Goal: Information Seeking & Learning: Learn about a topic

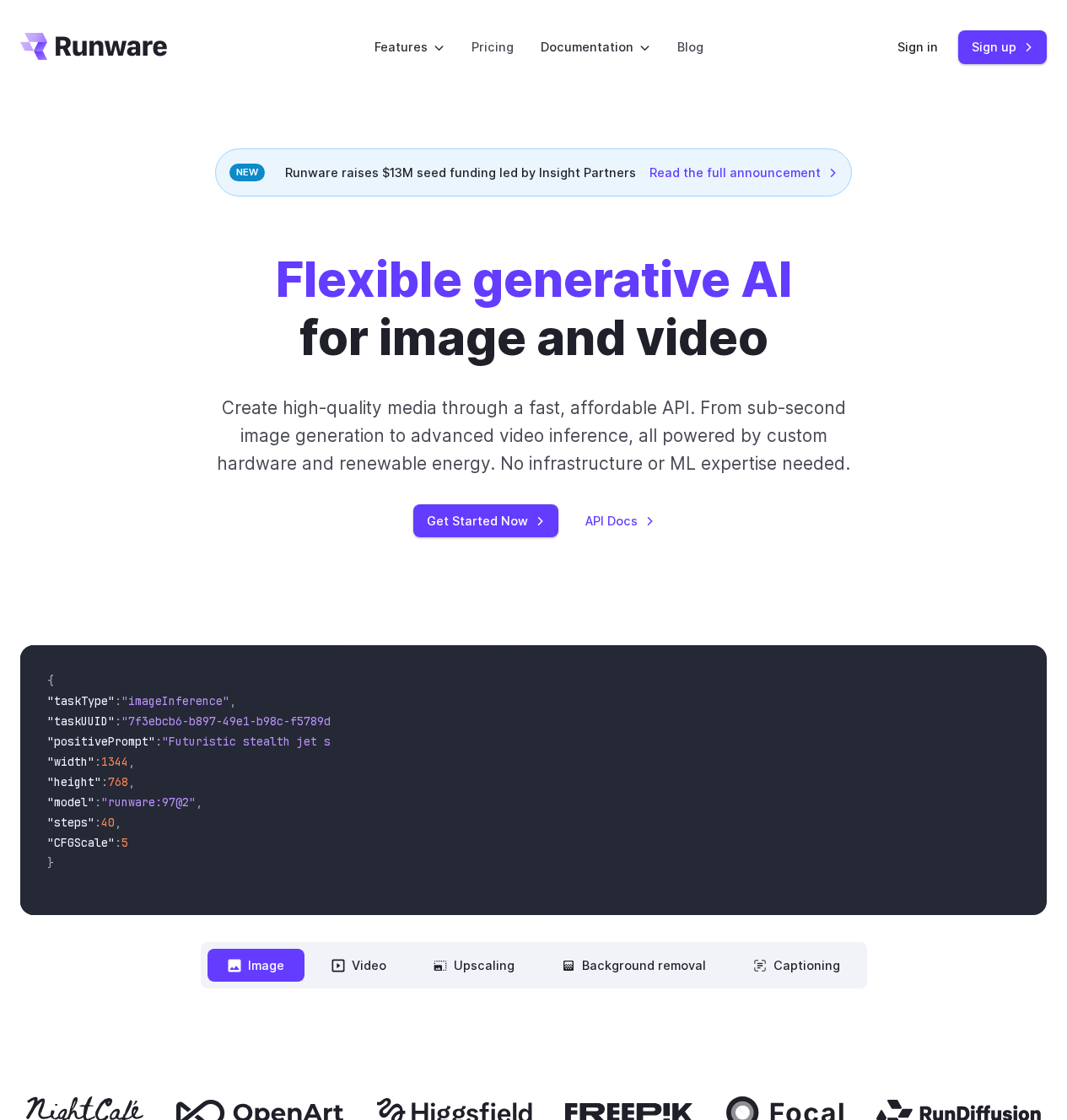
click at [9, 471] on div "Flexible generative AI for image and video Create high-quality media through a …" at bounding box center [533, 393] width 1067 height 287
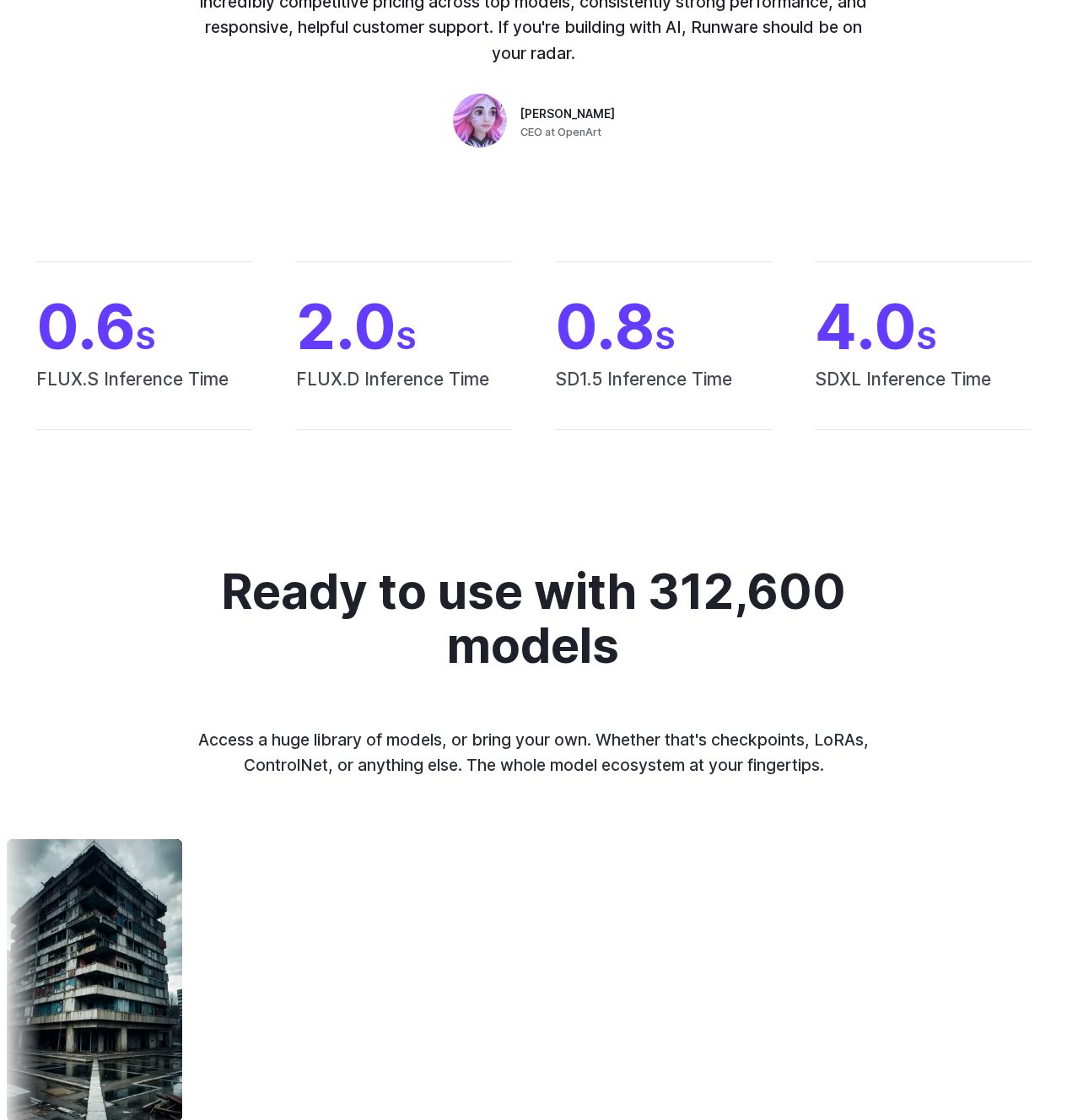
scroll to position [6074, 0]
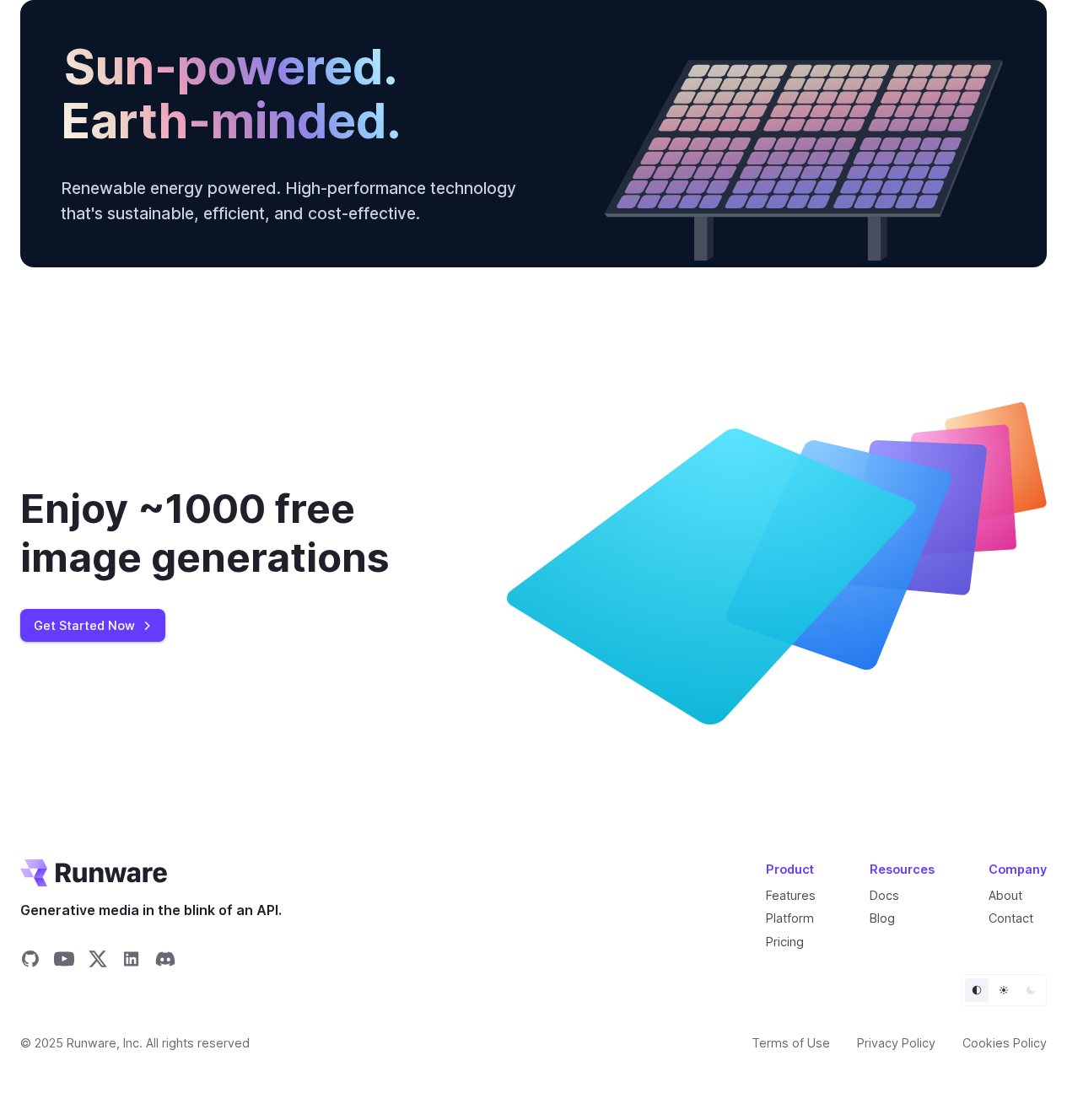
click at [9, 445] on div "Enjoy ~1000 free image generations Get Started Now" at bounding box center [533, 563] width 1067 height 322
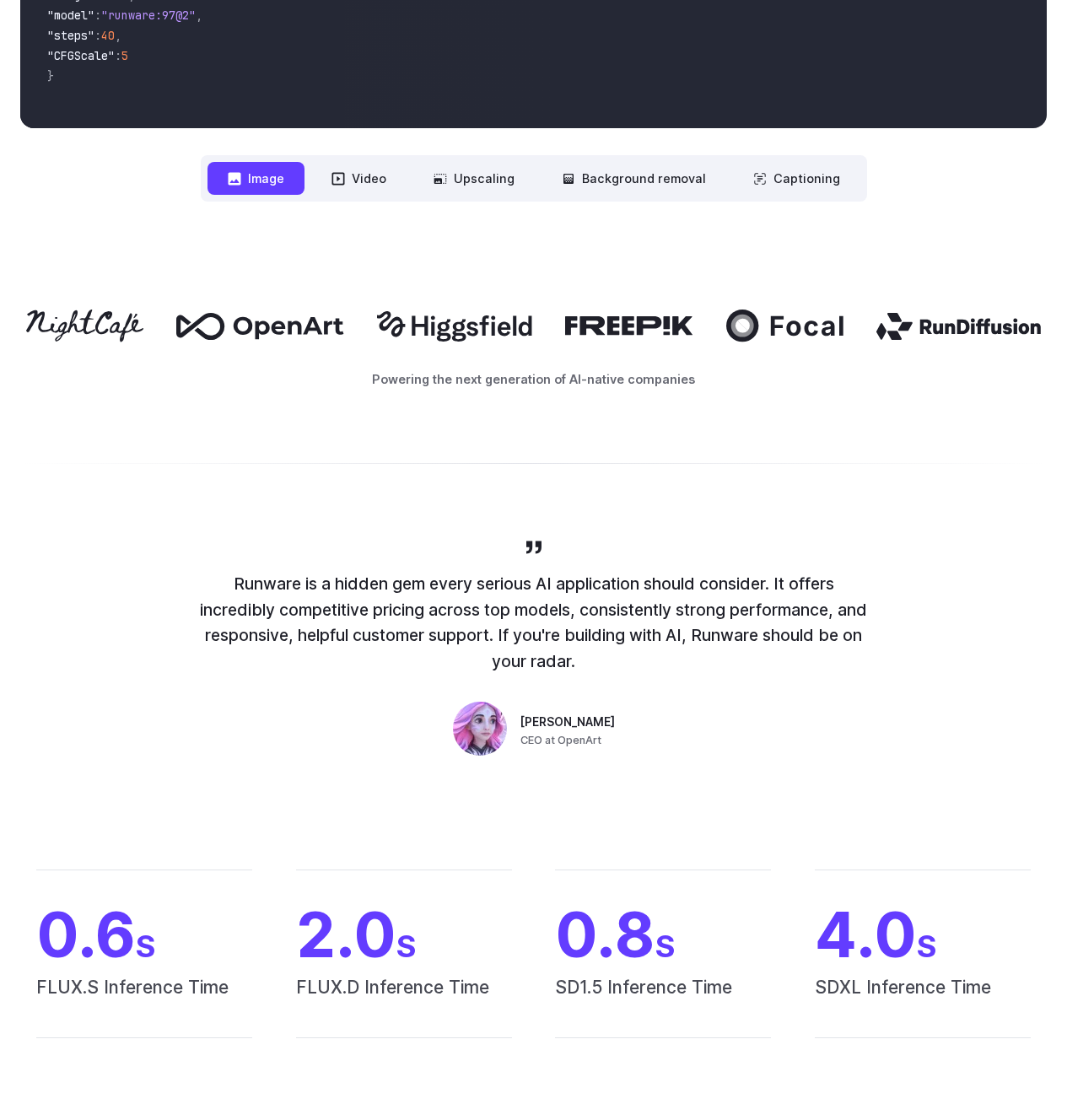
scroll to position [0, 0]
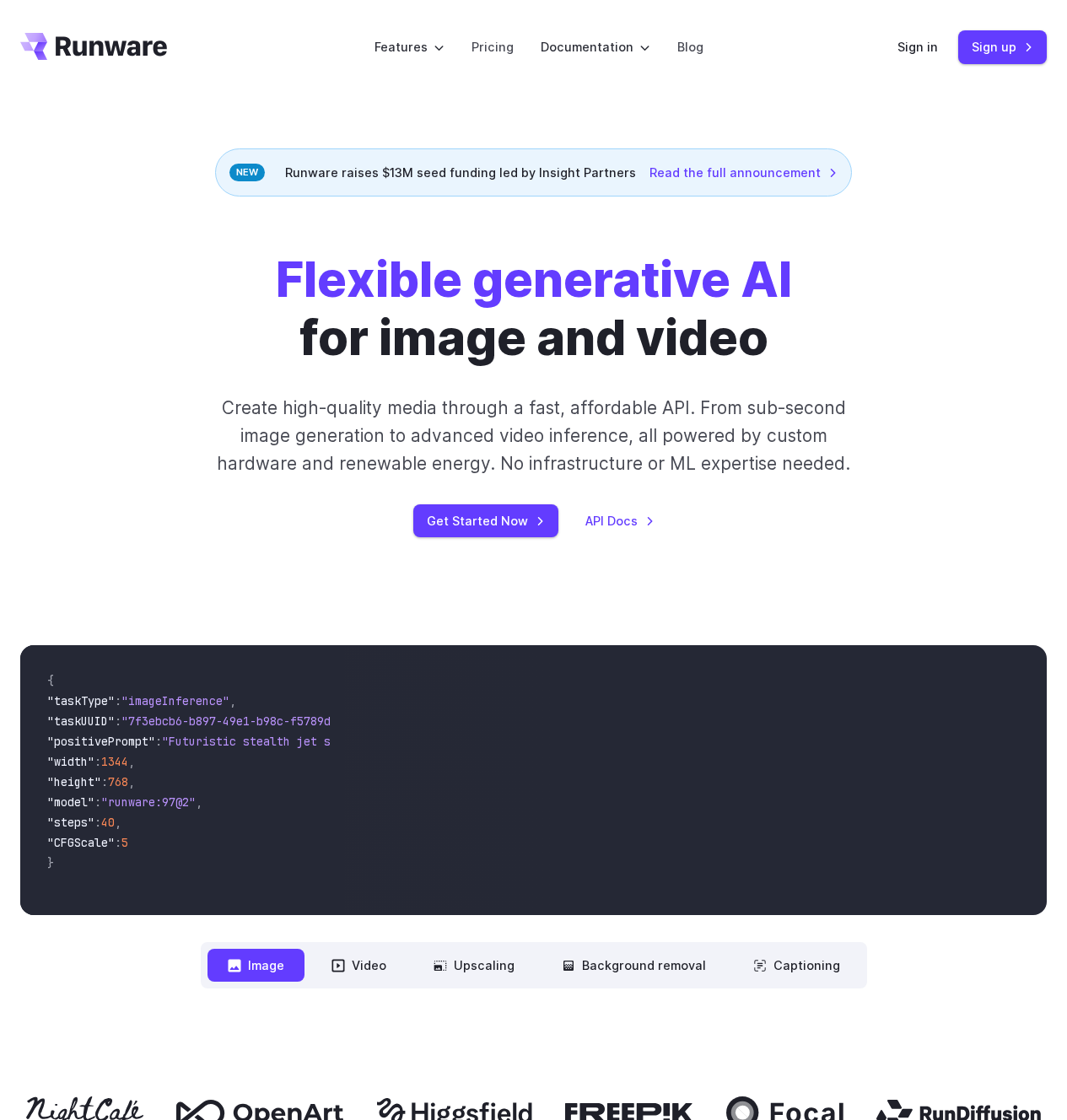
click at [5, 453] on div "Flexible generative AI for image and video Create high-quality media through a …" at bounding box center [533, 393] width 1067 height 287
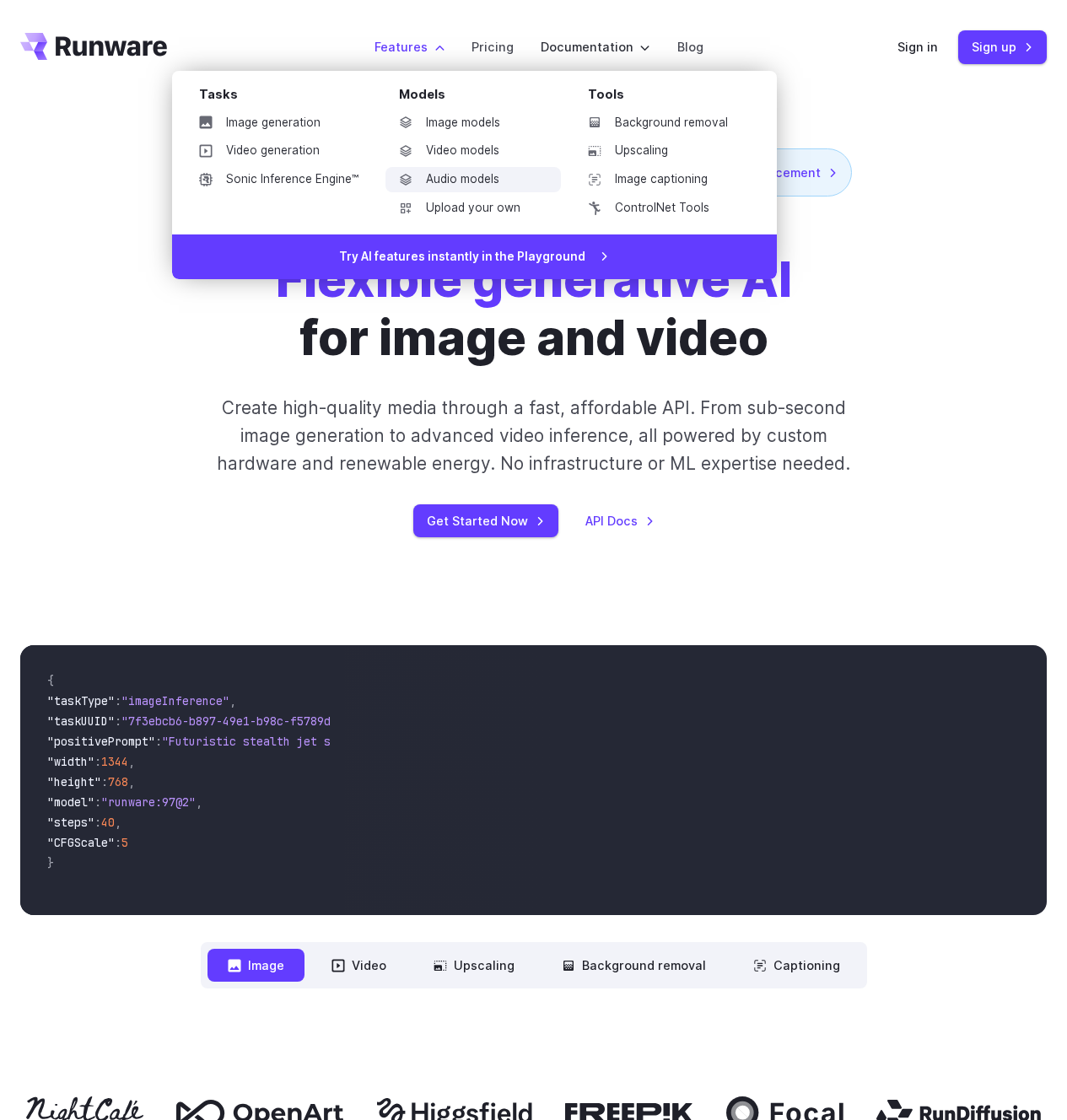
click at [461, 175] on link "Audio models" at bounding box center [473, 180] width 175 height 26
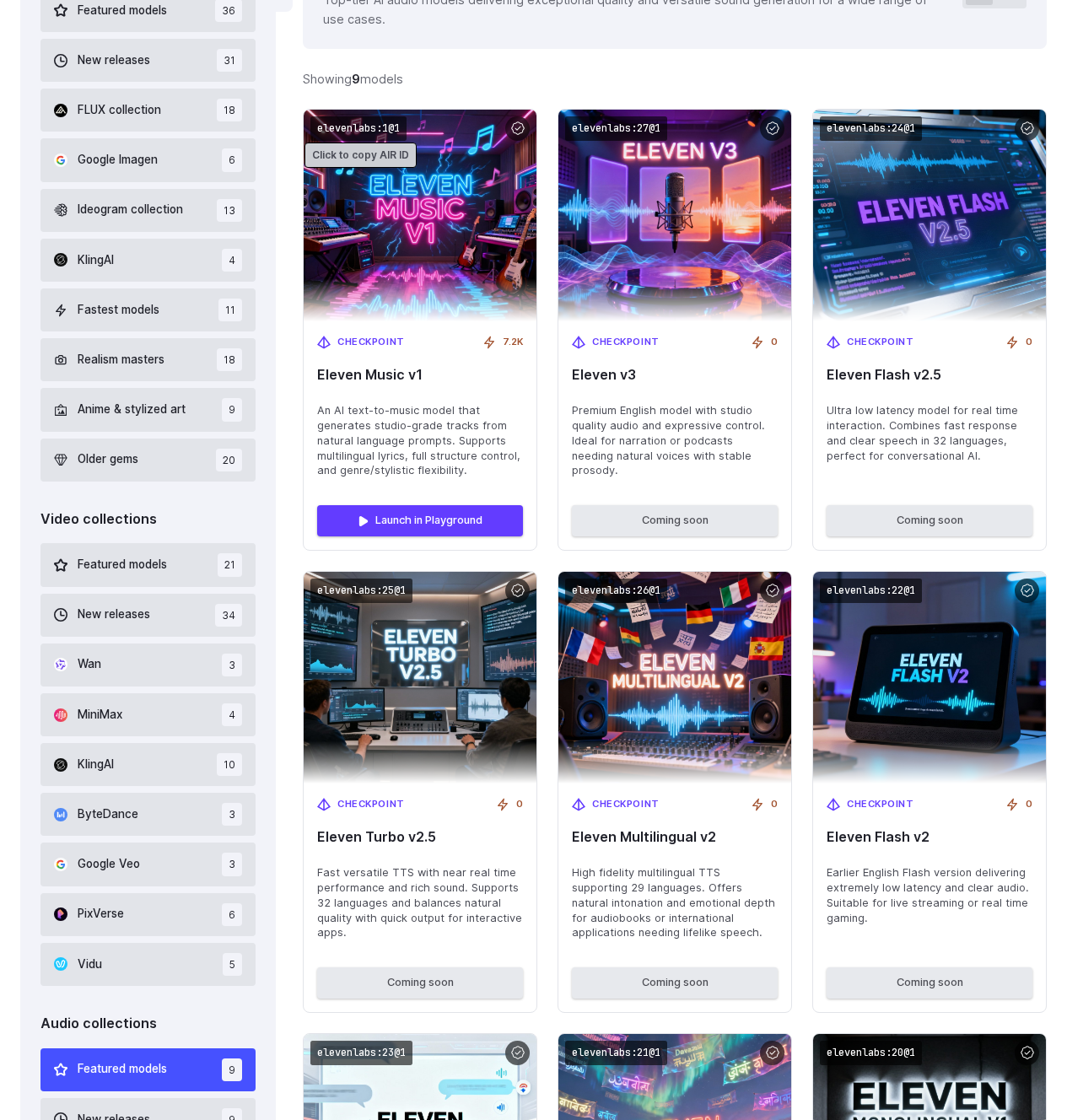
scroll to position [486, 0]
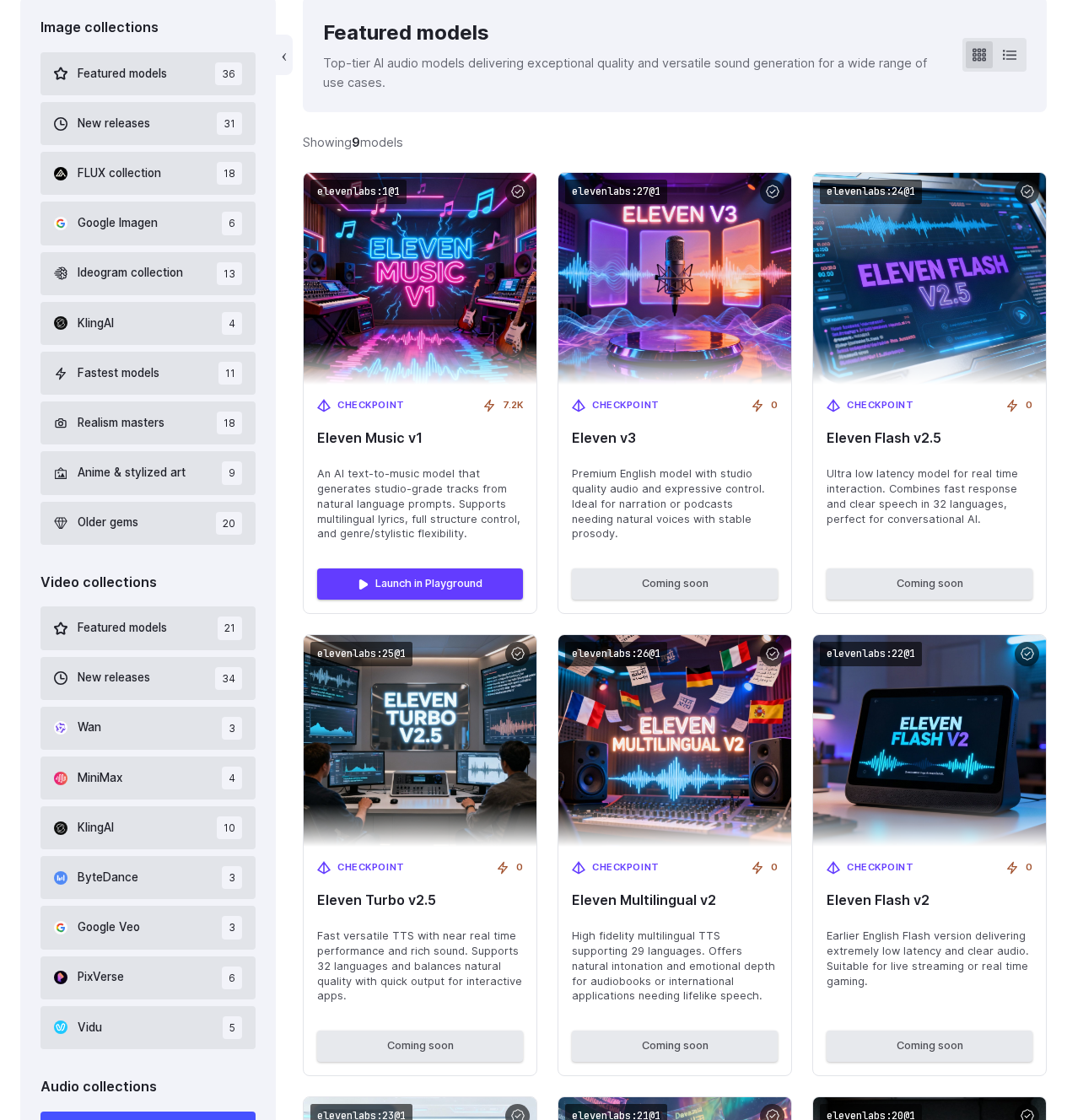
click at [269, 240] on div "Image collections Featured models 36 New releases 31 FLUX collection 18 Google …" at bounding box center [147, 812] width 255 height 1630
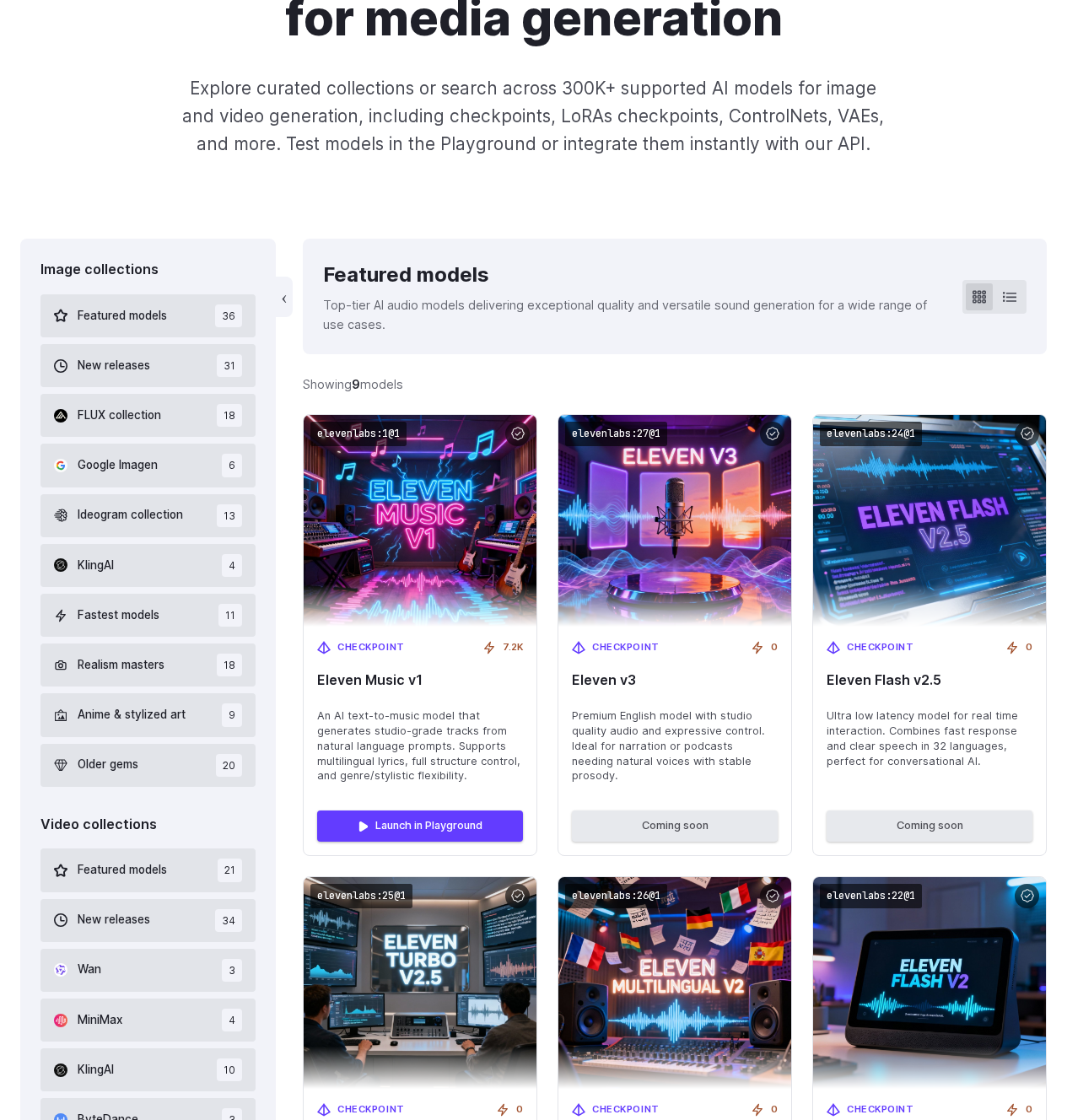
scroll to position [0, 0]
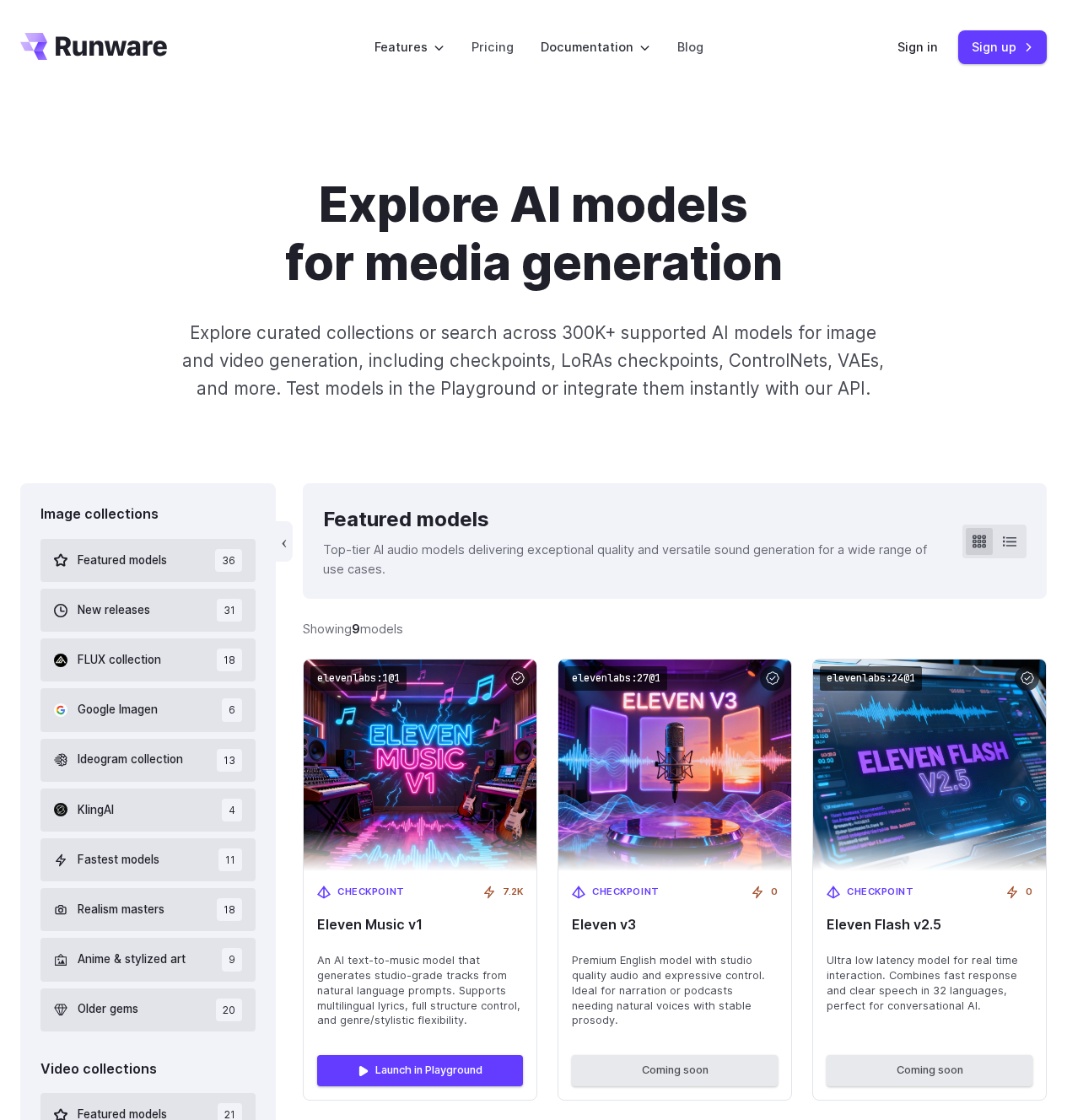
click at [139, 43] on icon "Go to /" at bounding box center [93, 45] width 146 height 27
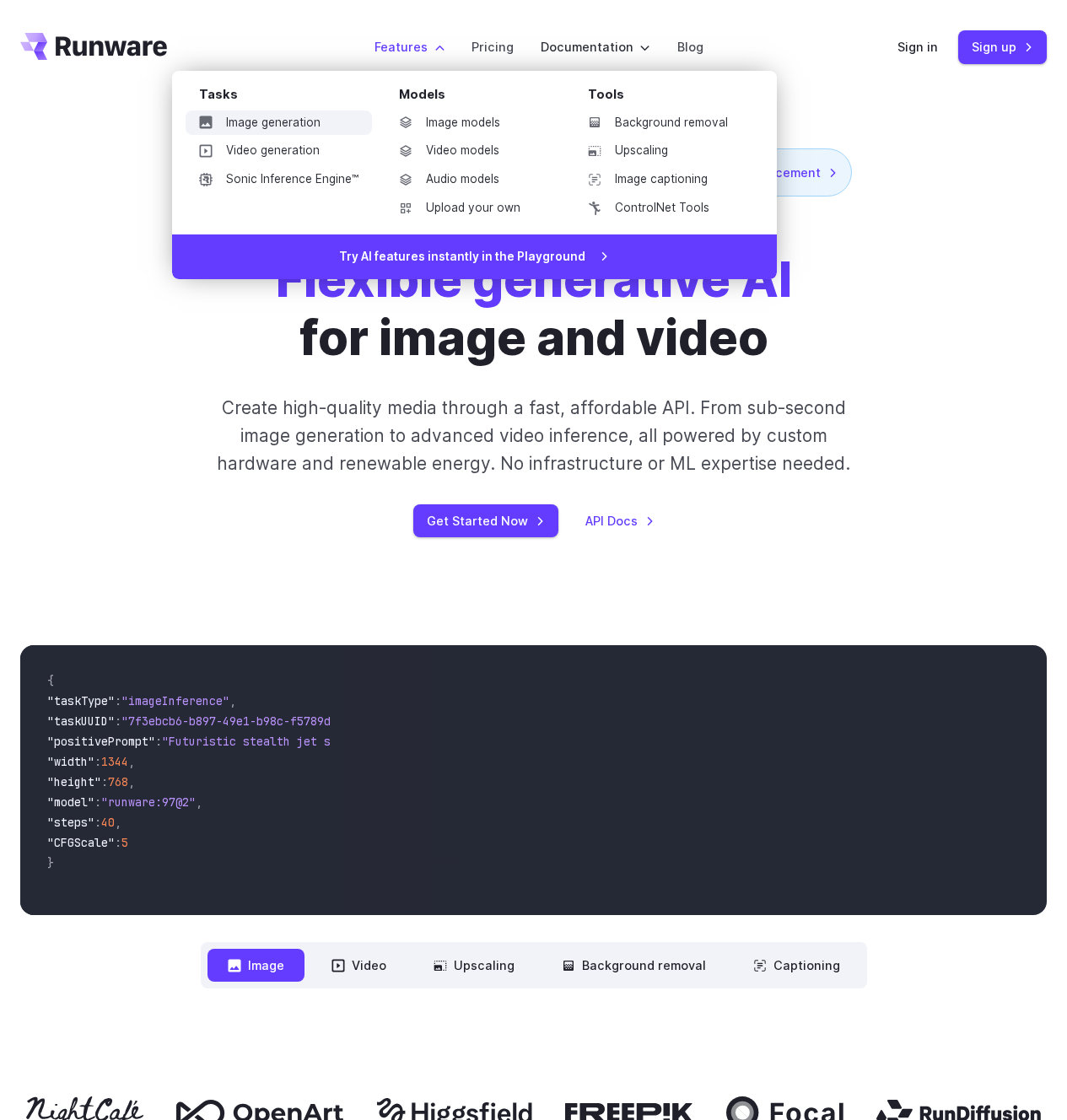
click at [350, 122] on link "Image generation" at bounding box center [279, 124] width 186 height 26
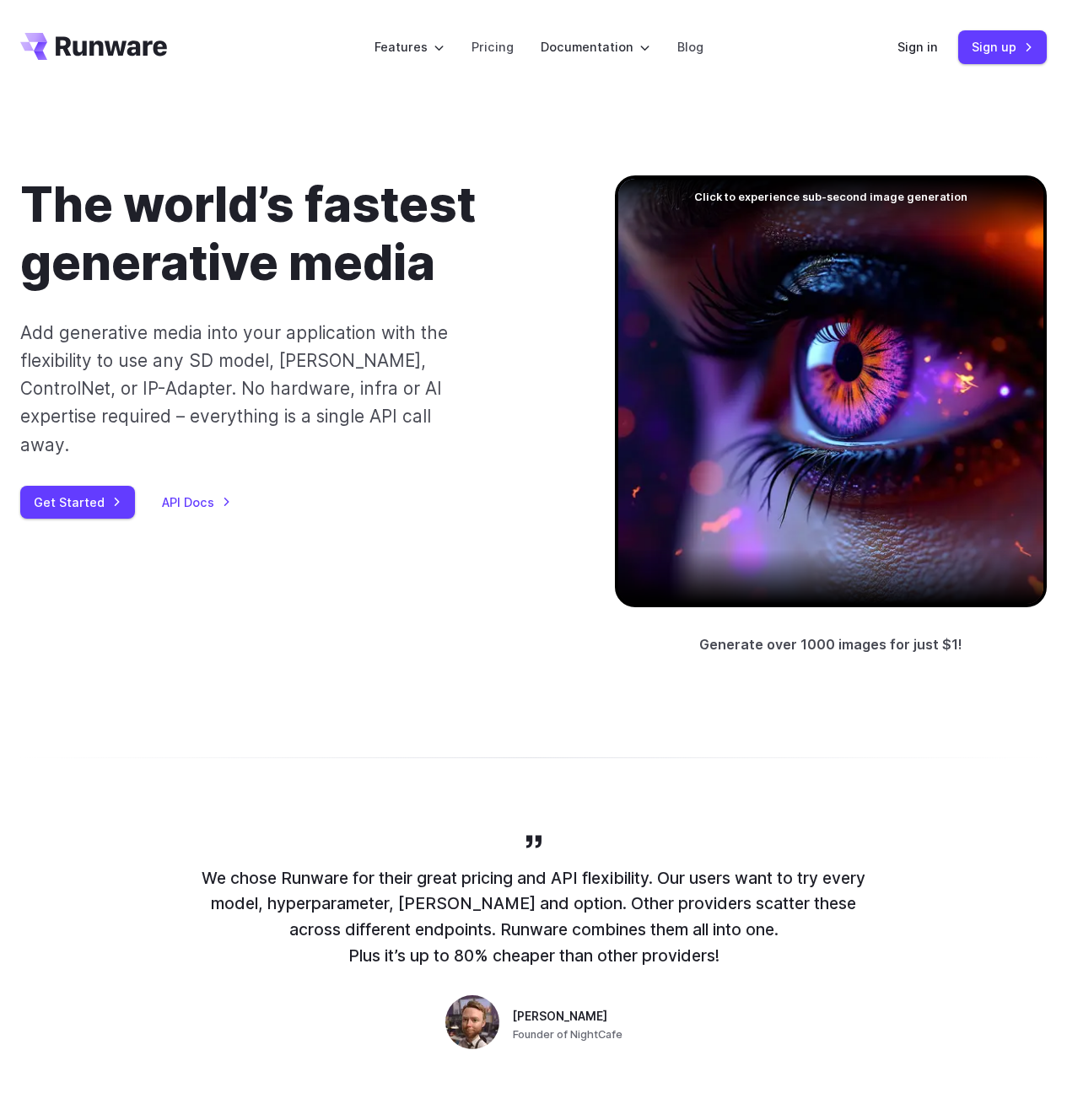
click at [55, 44] on icon "Go to /" at bounding box center [111, 46] width 112 height 20
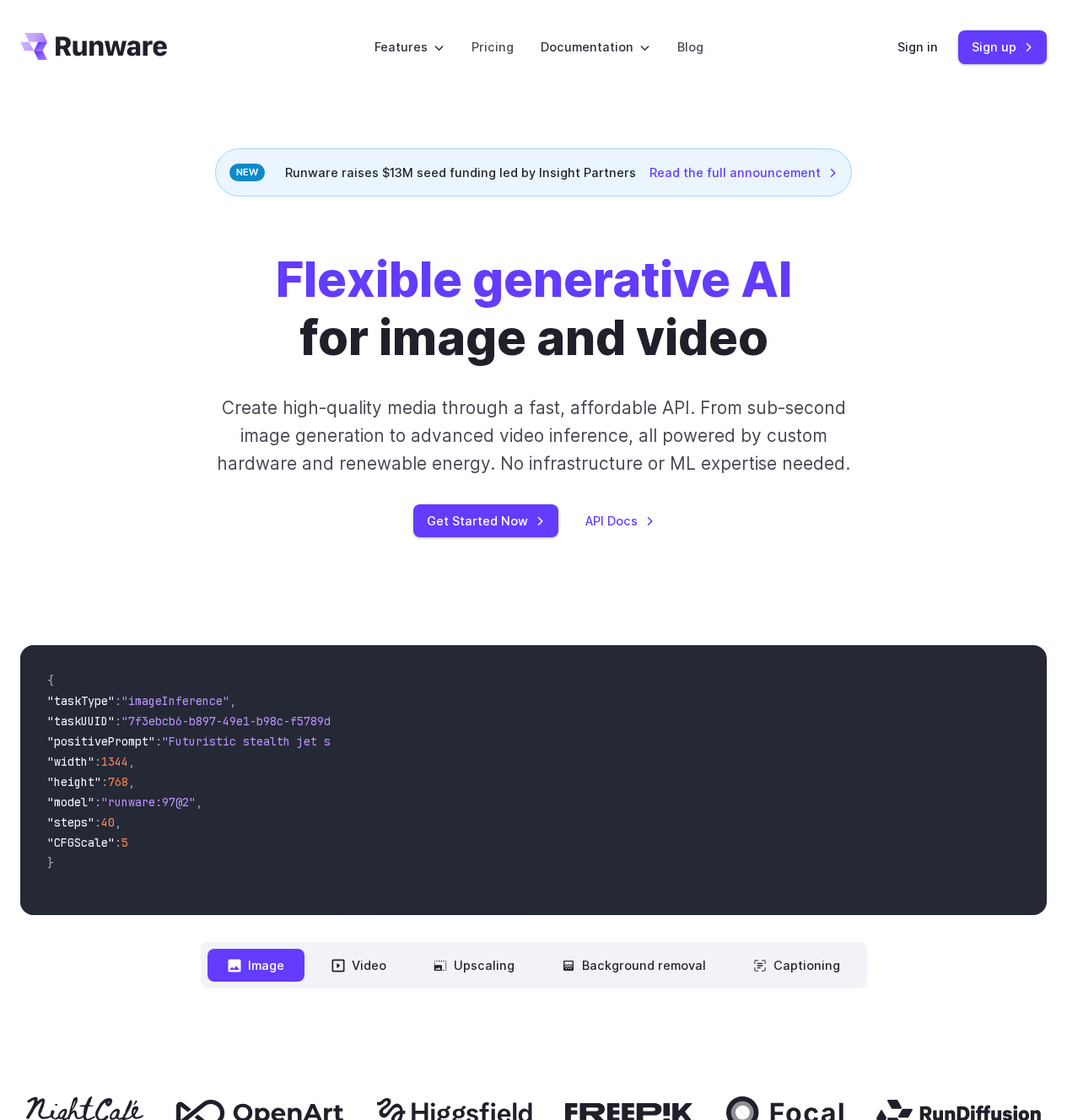
click at [12, 90] on header "Features Tasks Image generation Video generation Sonic Inference Engine™ Models…" at bounding box center [533, 47] width 1067 height 95
click at [737, 166] on link "Read the full announcement" at bounding box center [744, 173] width 188 height 20
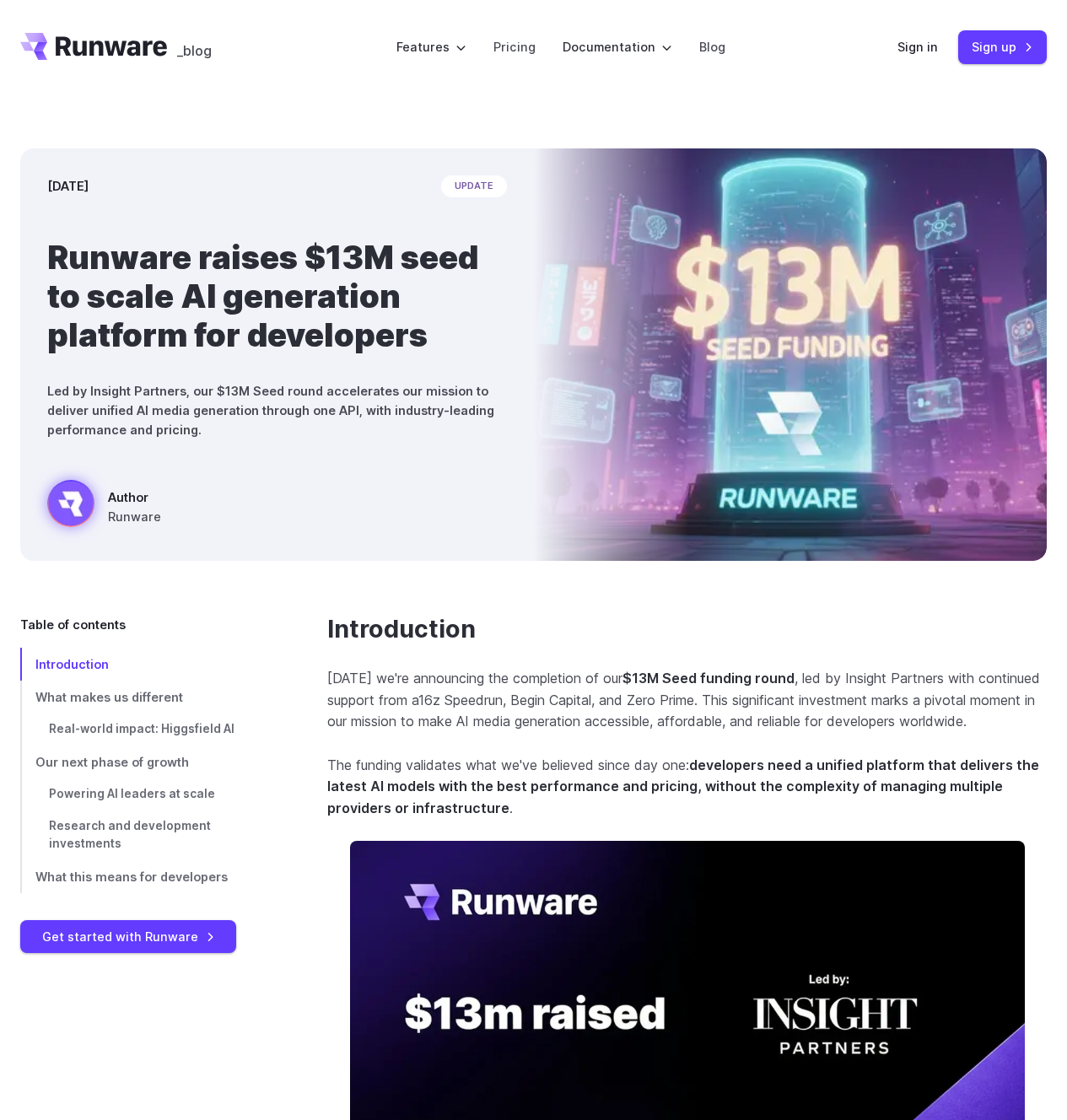
click at [13, 214] on div "September 9, 2025 update Runware raises $13M seed to scale AI generation platfo…" at bounding box center [533, 354] width 1067 height 412
click at [34, 34] on icon "Go to /" at bounding box center [33, 42] width 27 height 18
click at [120, 43] on icon "Go to /" at bounding box center [93, 45] width 146 height 27
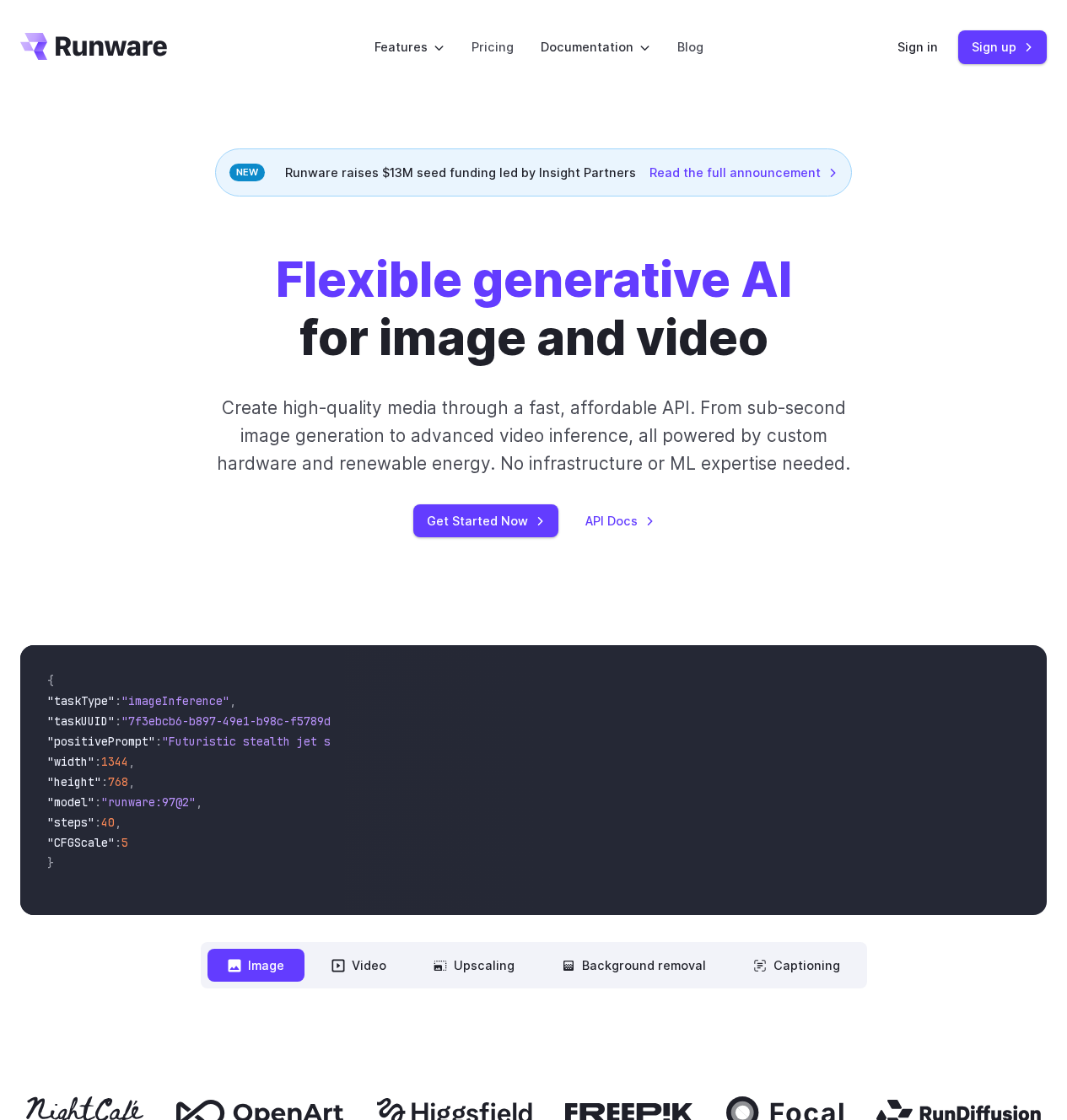
click at [10, 260] on div "Flexible generative AI for image and video Create high-quality media through a …" at bounding box center [533, 393] width 1067 height 287
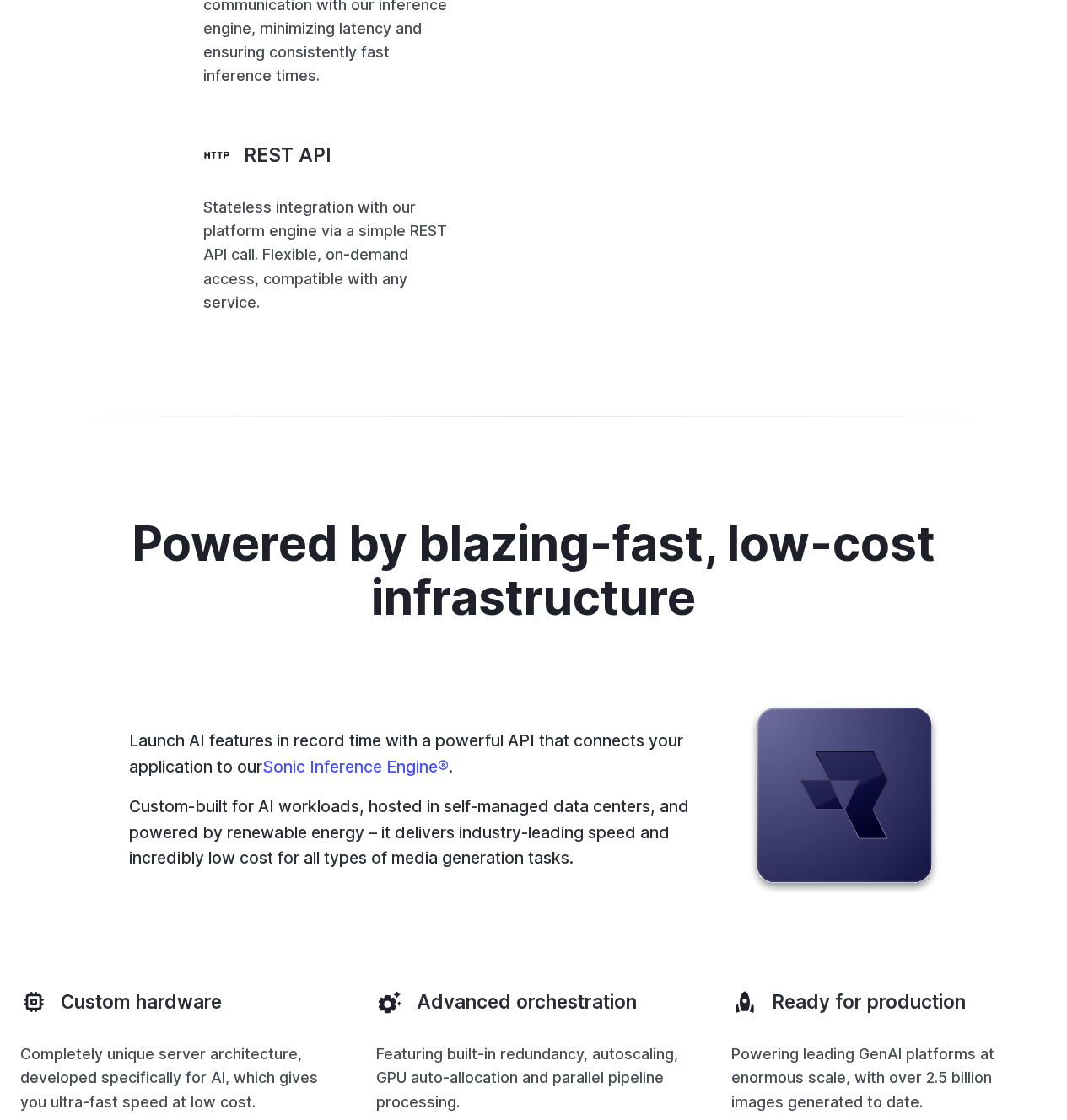
scroll to position [3977, 0]
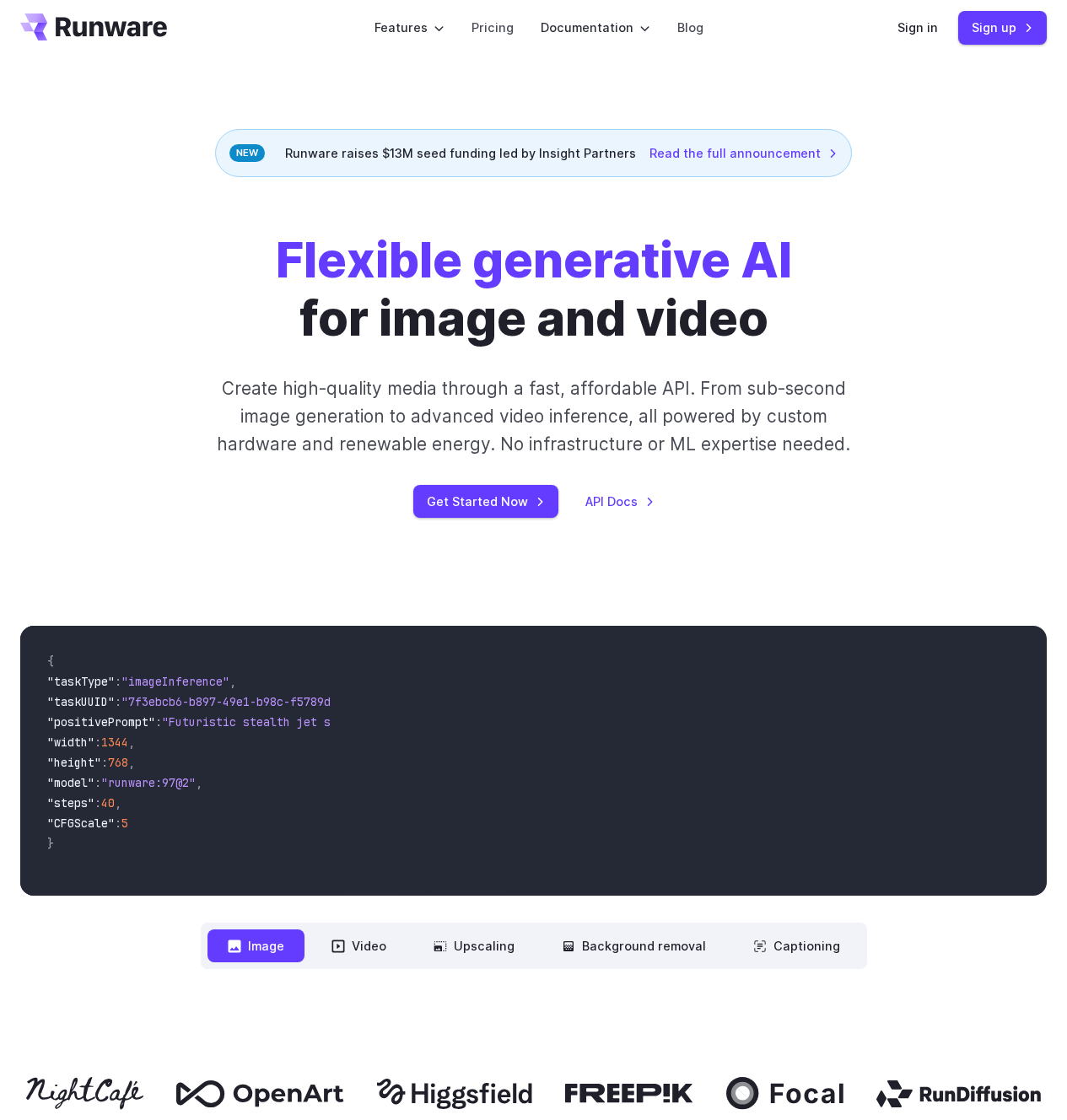
scroll to position [0, 0]
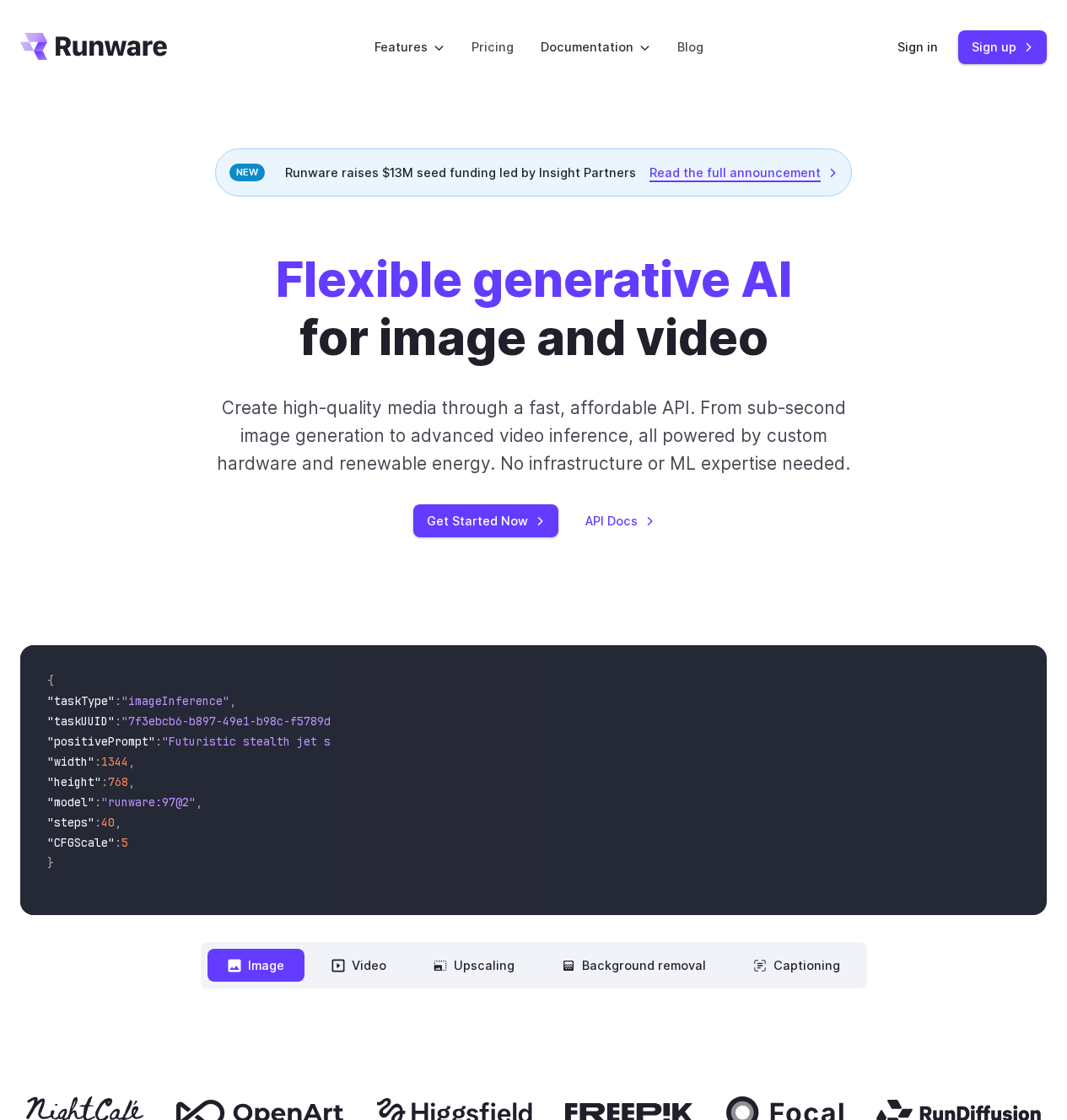
click at [731, 165] on link "Read the full announcement" at bounding box center [744, 173] width 188 height 20
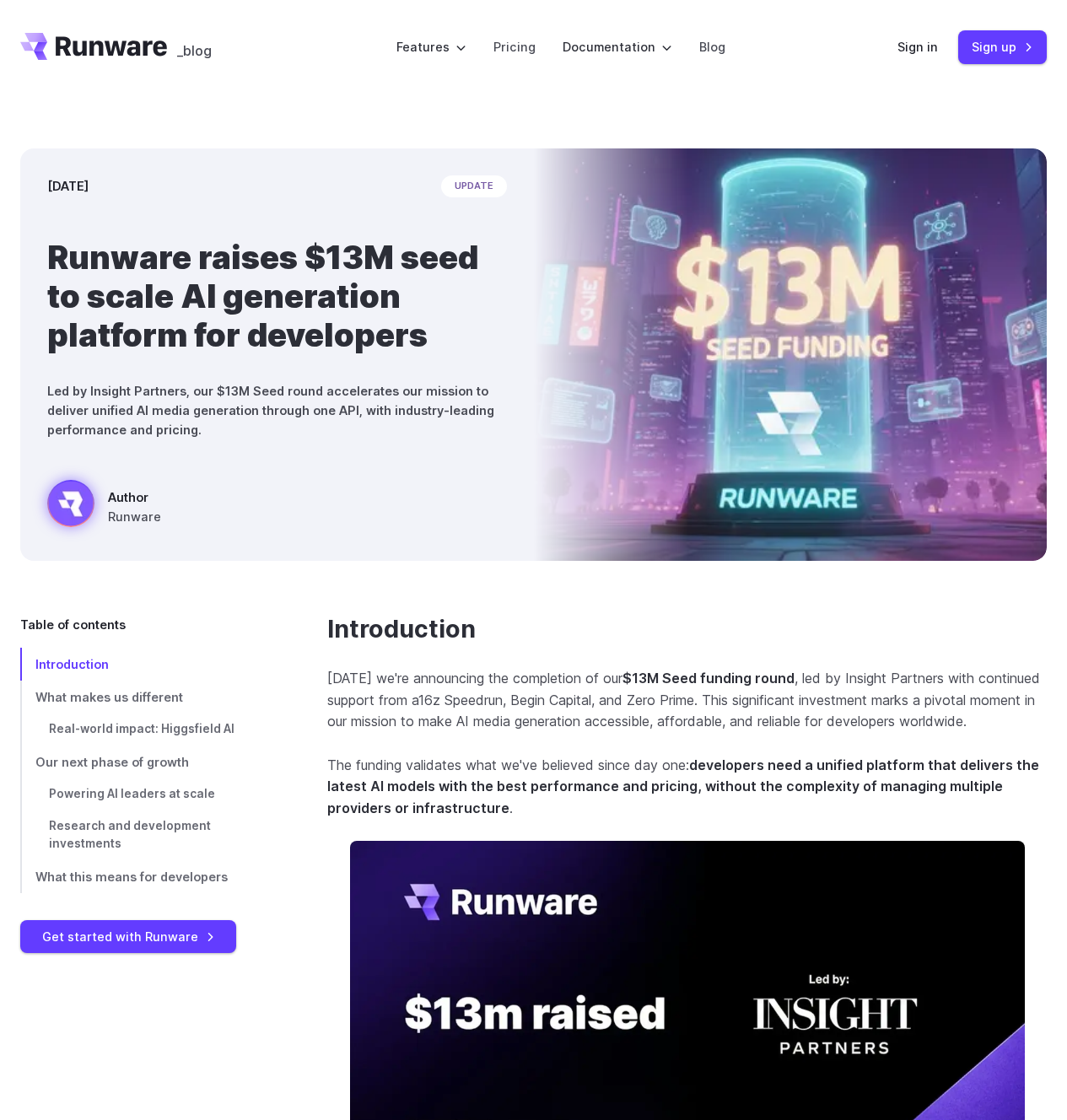
click at [9, 564] on div "September 9, 2025 update Runware raises $13M seed to scale AI generation platfo…" at bounding box center [533, 355] width 1067 height 520
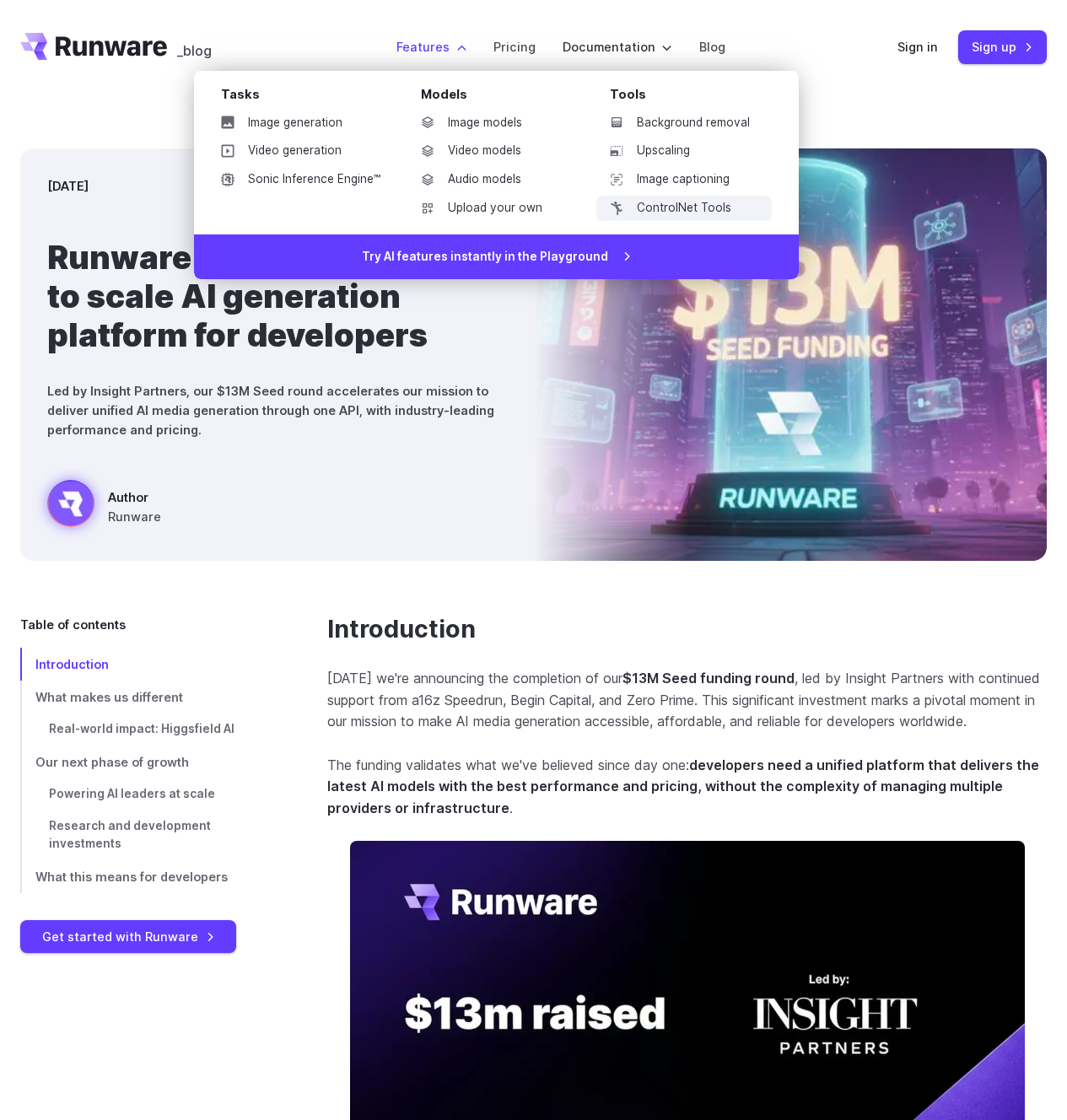
click at [662, 203] on link "ControlNet Tools" at bounding box center [683, 209] width 175 height 26
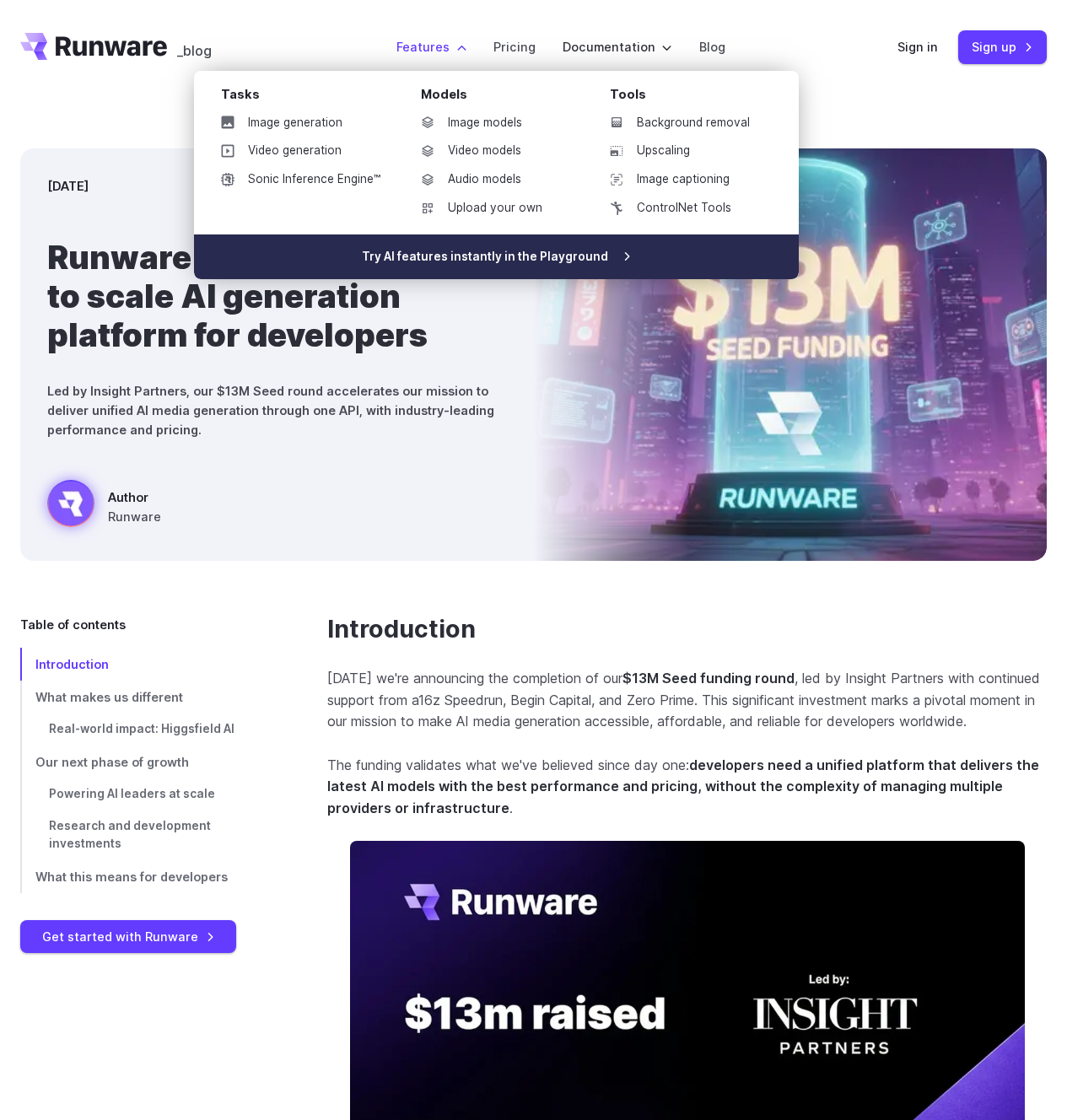
click at [479, 252] on link "Try AI features instantly in the Playground" at bounding box center [495, 257] width 604 height 45
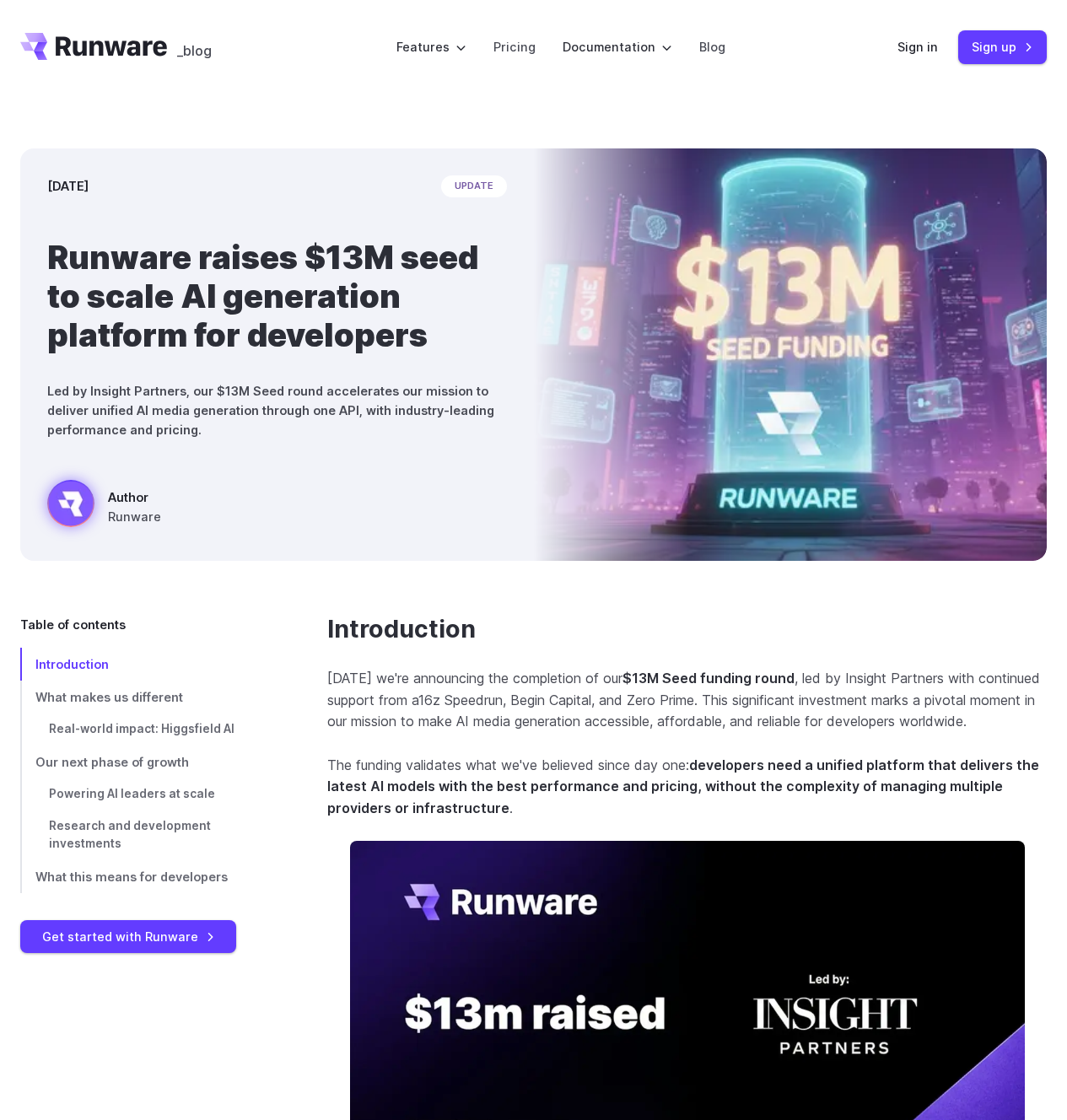
click at [106, 50] on icon "Go to /" at bounding box center [93, 45] width 146 height 27
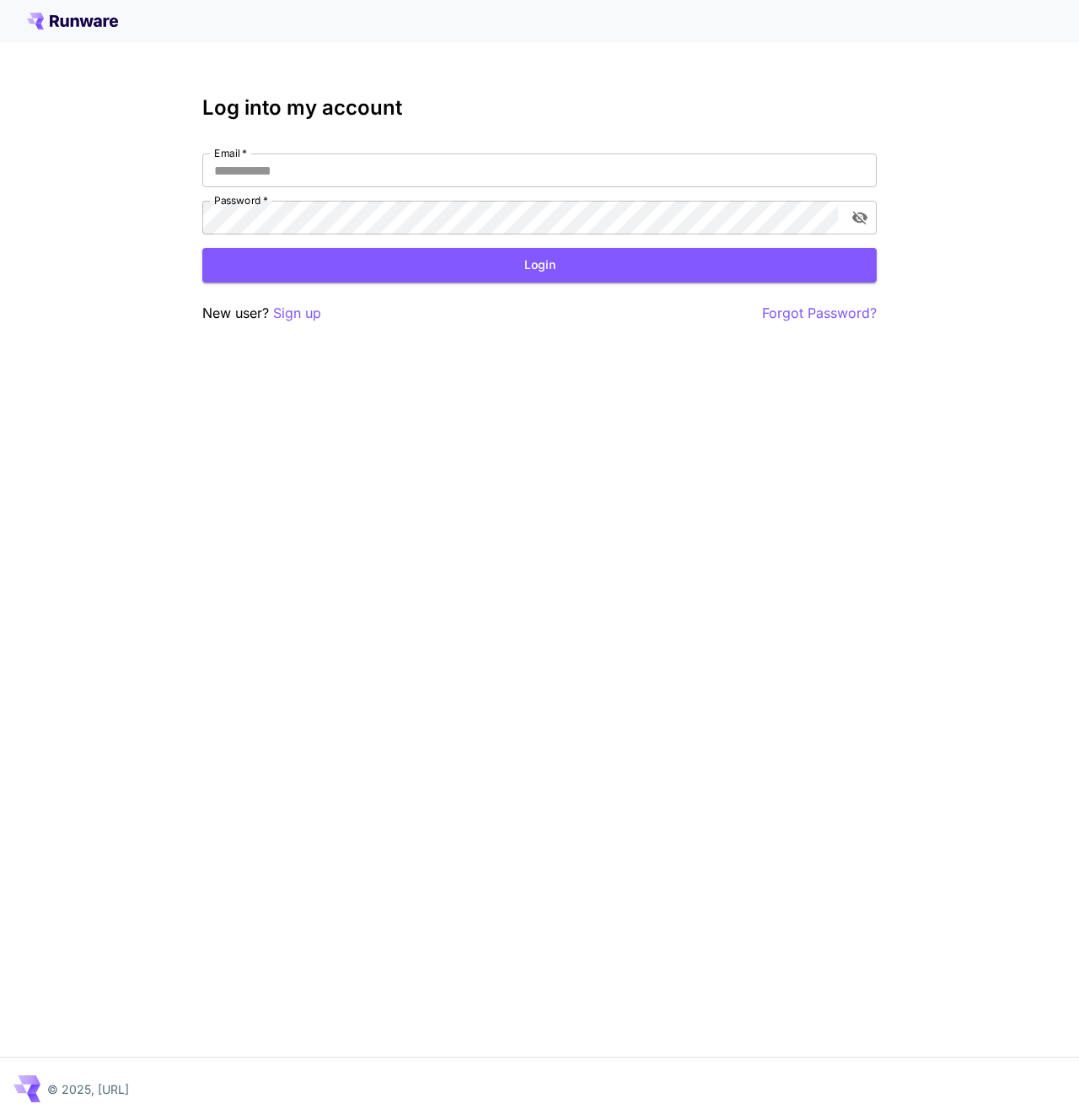
drag, startPoint x: 45, startPoint y: 48, endPoint x: 42, endPoint y: 40, distance: 8.5
click at [44, 48] on div "Log into my account Email   * Email   * Password   * Password   * Login New use…" at bounding box center [540, 560] width 1079 height 1120
click at [39, 21] on icon at bounding box center [40, 22] width 9 height 6
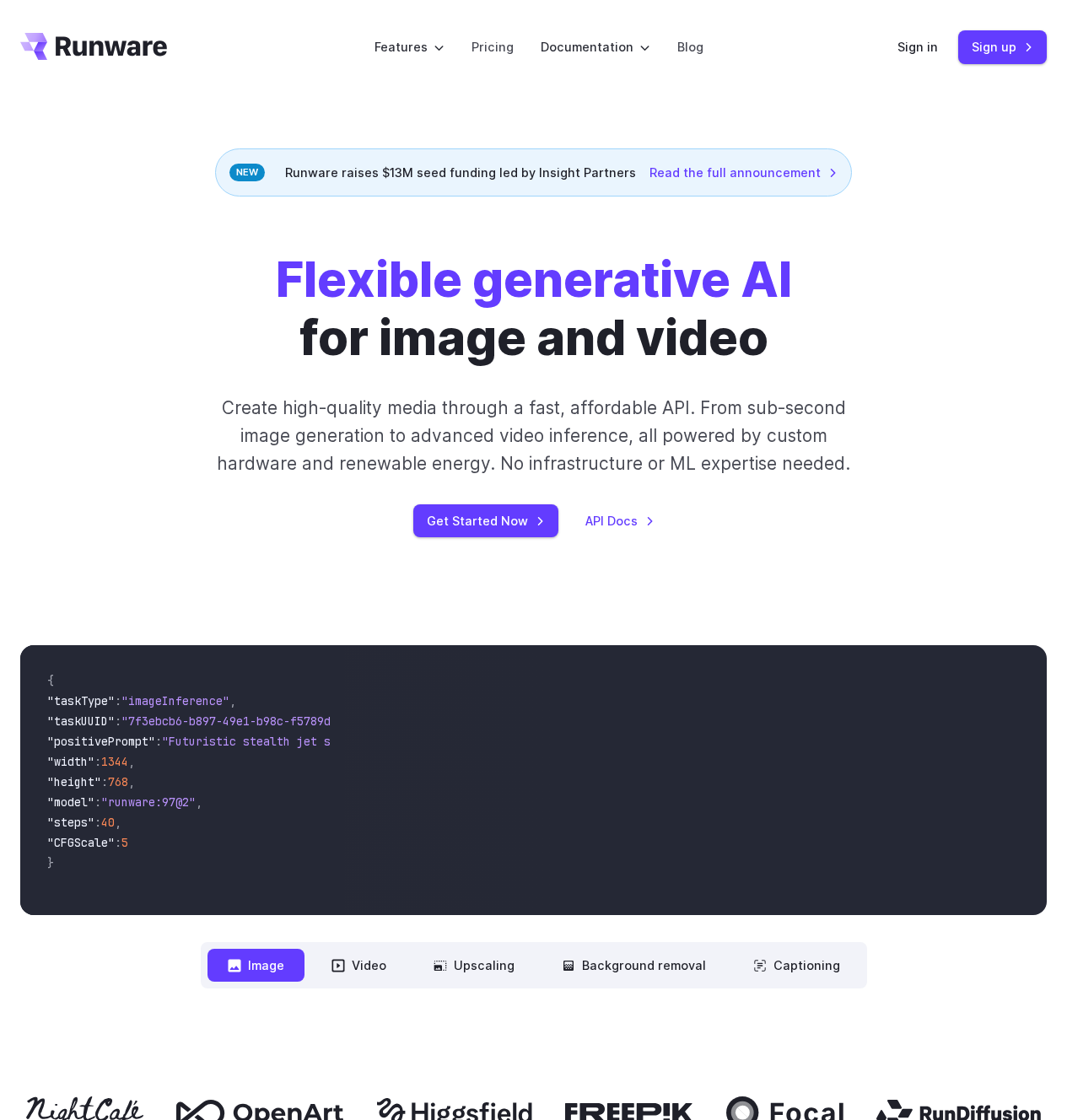
click at [10, 70] on header "Features Tasks Image generation Video generation Sonic Inference Engine™ Models…" at bounding box center [533, 47] width 1067 height 95
click at [50, 58] on icon "Go to /" at bounding box center [93, 45] width 146 height 27
click at [79, 43] on icon "Go to /" at bounding box center [93, 45] width 146 height 27
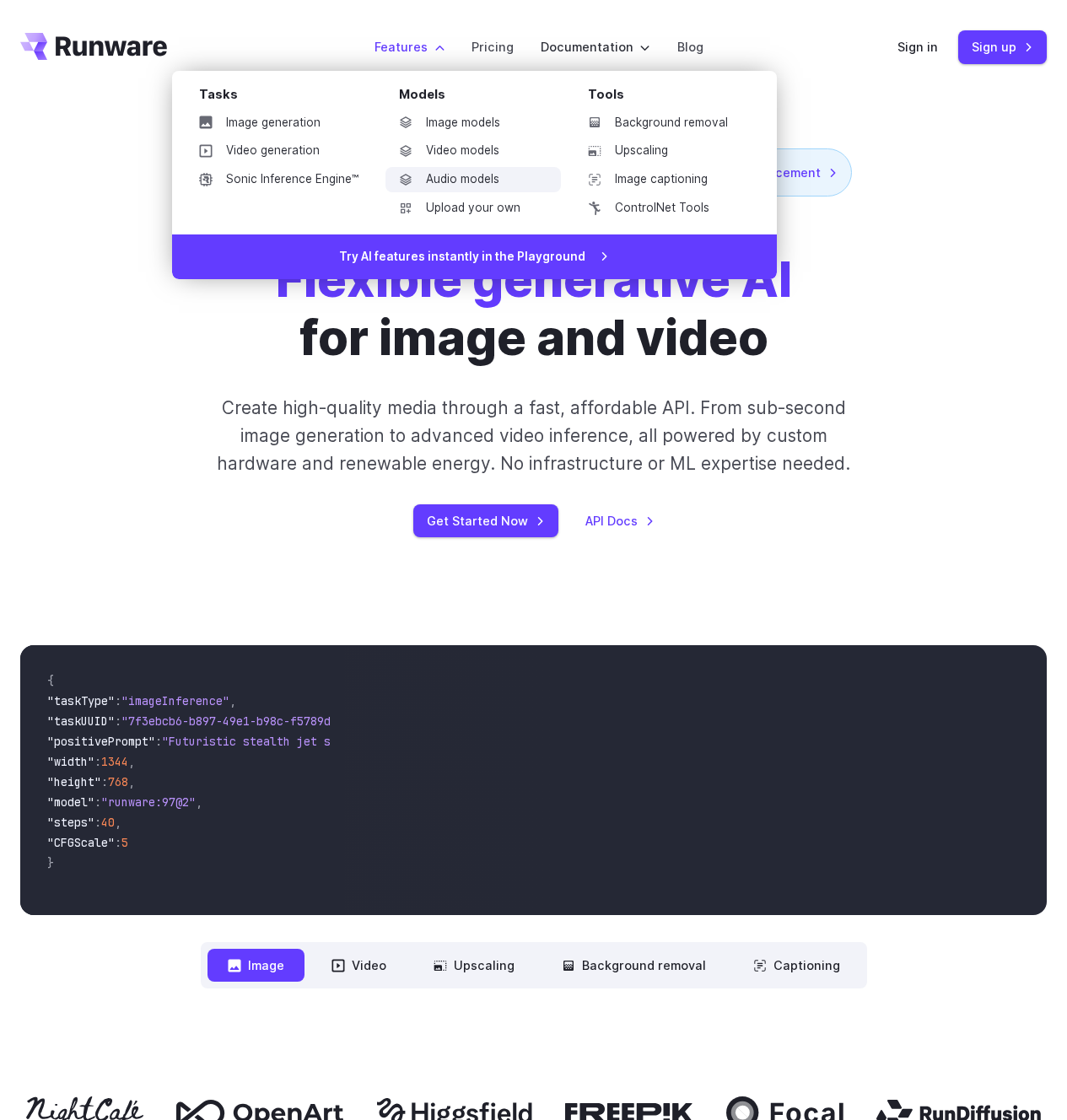
click at [460, 170] on link "Audio models" at bounding box center [473, 180] width 175 height 26
